Goal: Check status: Check status

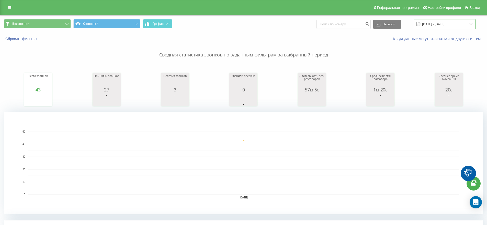
click at [435, 25] on input "[DATE] - [DATE]" at bounding box center [445, 24] width 62 height 10
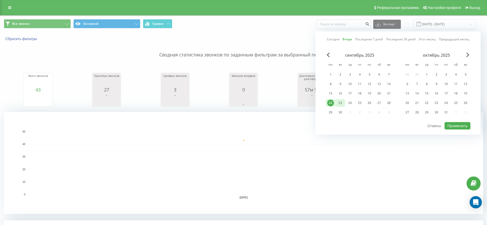
click at [340, 102] on div "23" at bounding box center [340, 103] width 7 height 7
click at [454, 126] on button "Применить" at bounding box center [458, 125] width 26 height 7
type input "[DATE] - [DATE]"
